Goal: Communication & Community: Answer question/provide support

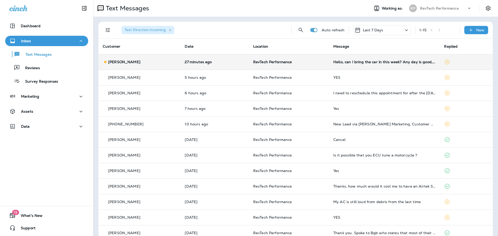
click at [382, 61] on div "Hello, can I bring the car in this week? Any day is good, I can drop off in the…" at bounding box center [384, 62] width 102 height 4
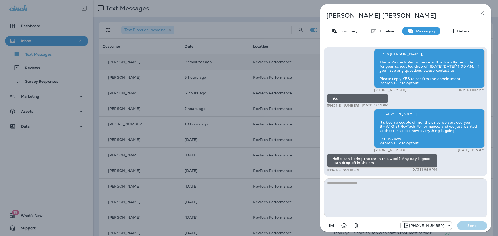
click at [393, 192] on textarea at bounding box center [405, 198] width 163 height 39
click at [406, 194] on textarea at bounding box center [405, 198] width 163 height 39
click at [382, 197] on textarea at bounding box center [405, 198] width 163 height 39
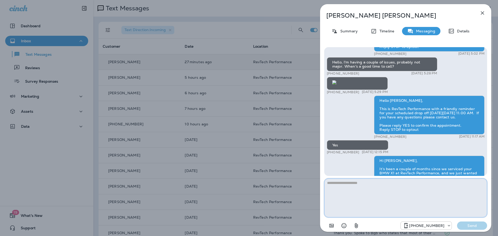
scroll to position [0, 0]
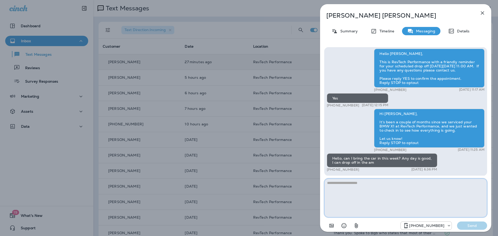
drag, startPoint x: 433, startPoint y: 189, endPoint x: 454, endPoint y: 181, distance: 22.8
click at [449, 183] on textarea at bounding box center [405, 198] width 163 height 39
type textarea "**********"
click at [474, 224] on p "Send" at bounding box center [472, 225] width 22 height 5
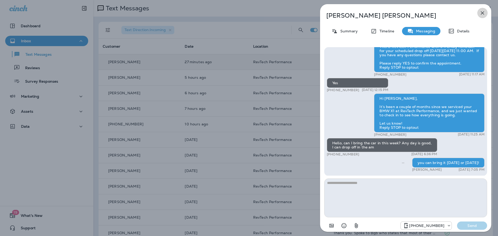
click at [479, 12] on icon "button" at bounding box center [482, 13] width 6 height 6
